Goal: Task Accomplishment & Management: Use online tool/utility

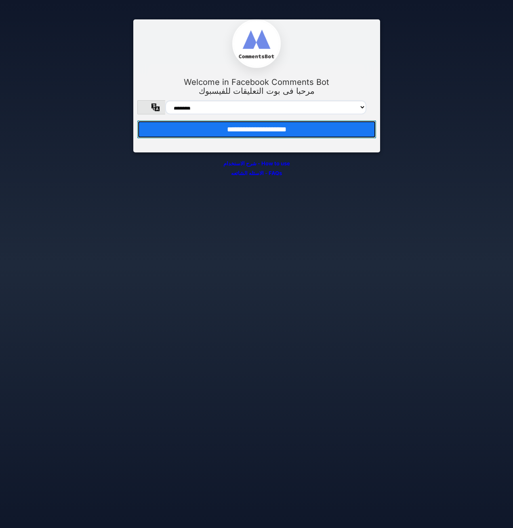
click at [296, 138] on input "**********" at bounding box center [256, 129] width 239 height 18
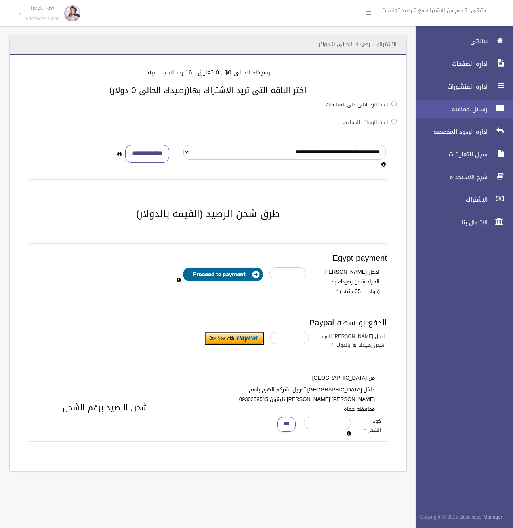
click at [464, 107] on span "رسائل جماعيه" at bounding box center [449, 109] width 81 height 8
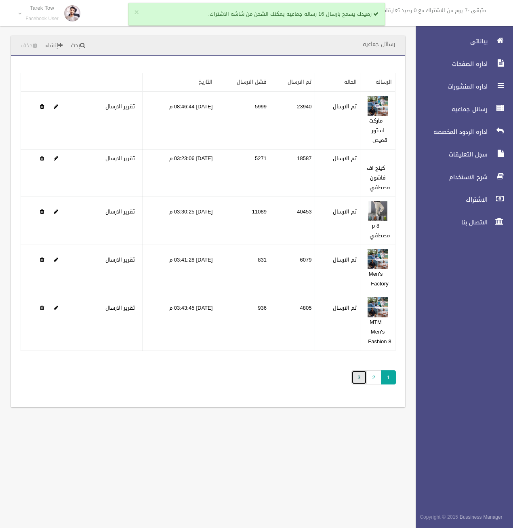
click at [365, 380] on link "3" at bounding box center [358, 377] width 15 height 14
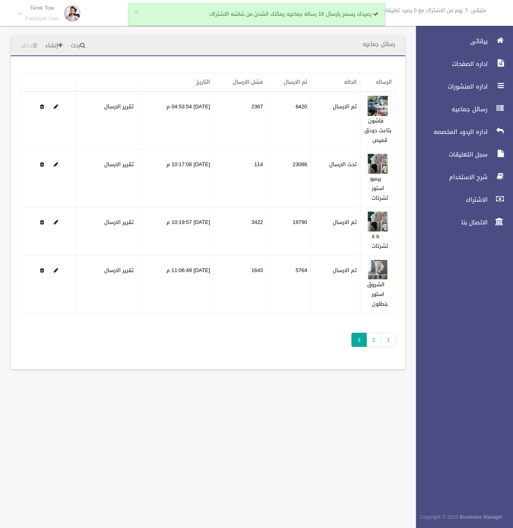
click at [293, 437] on div "رسائل جماعيه بحث إنشاء حذف تطبيق مسح البيانات" at bounding box center [256, 264] width 513 height 528
